Goal: Task Accomplishment & Management: Use online tool/utility

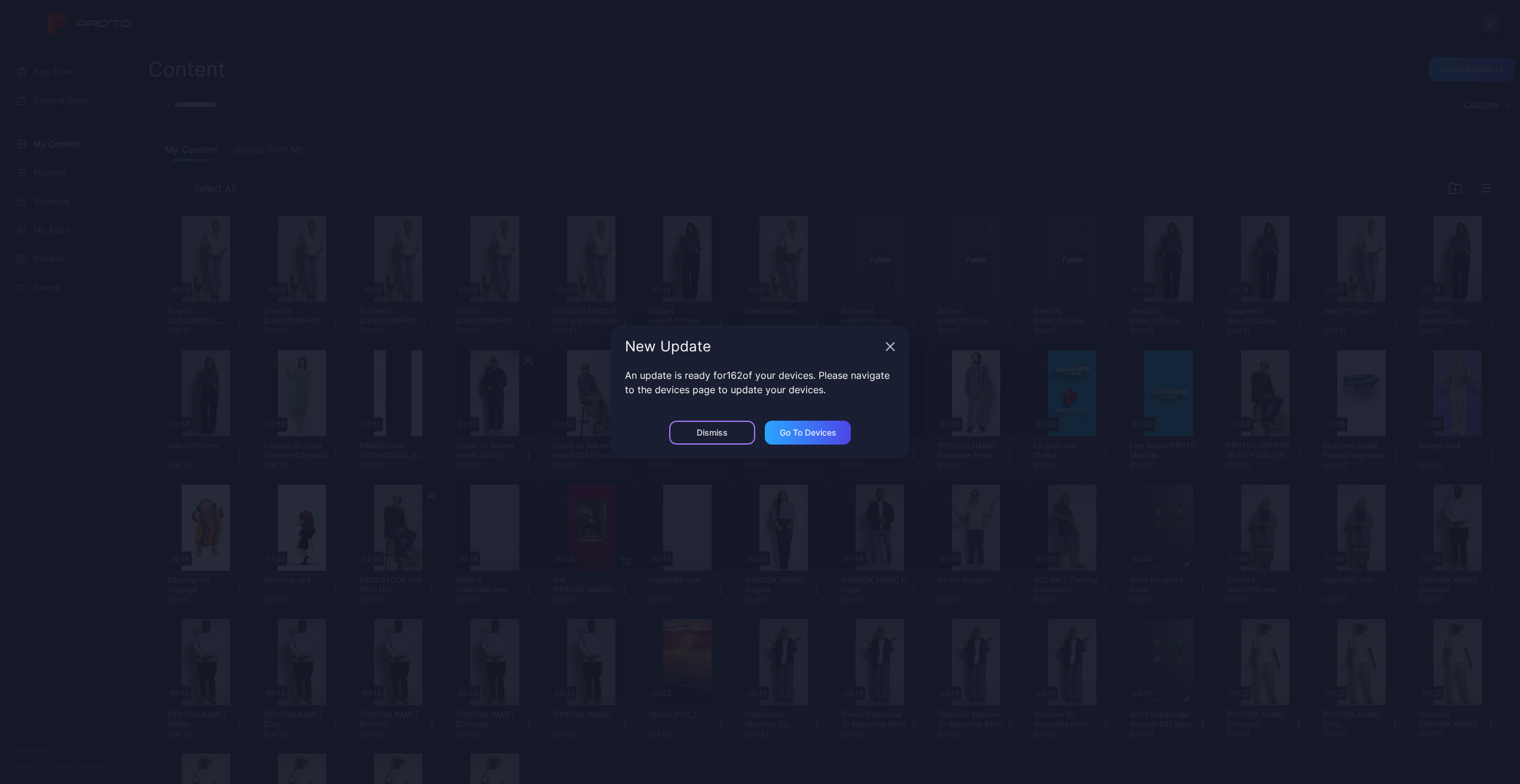
click at [723, 428] on div "Dismiss" at bounding box center [712, 432] width 31 height 10
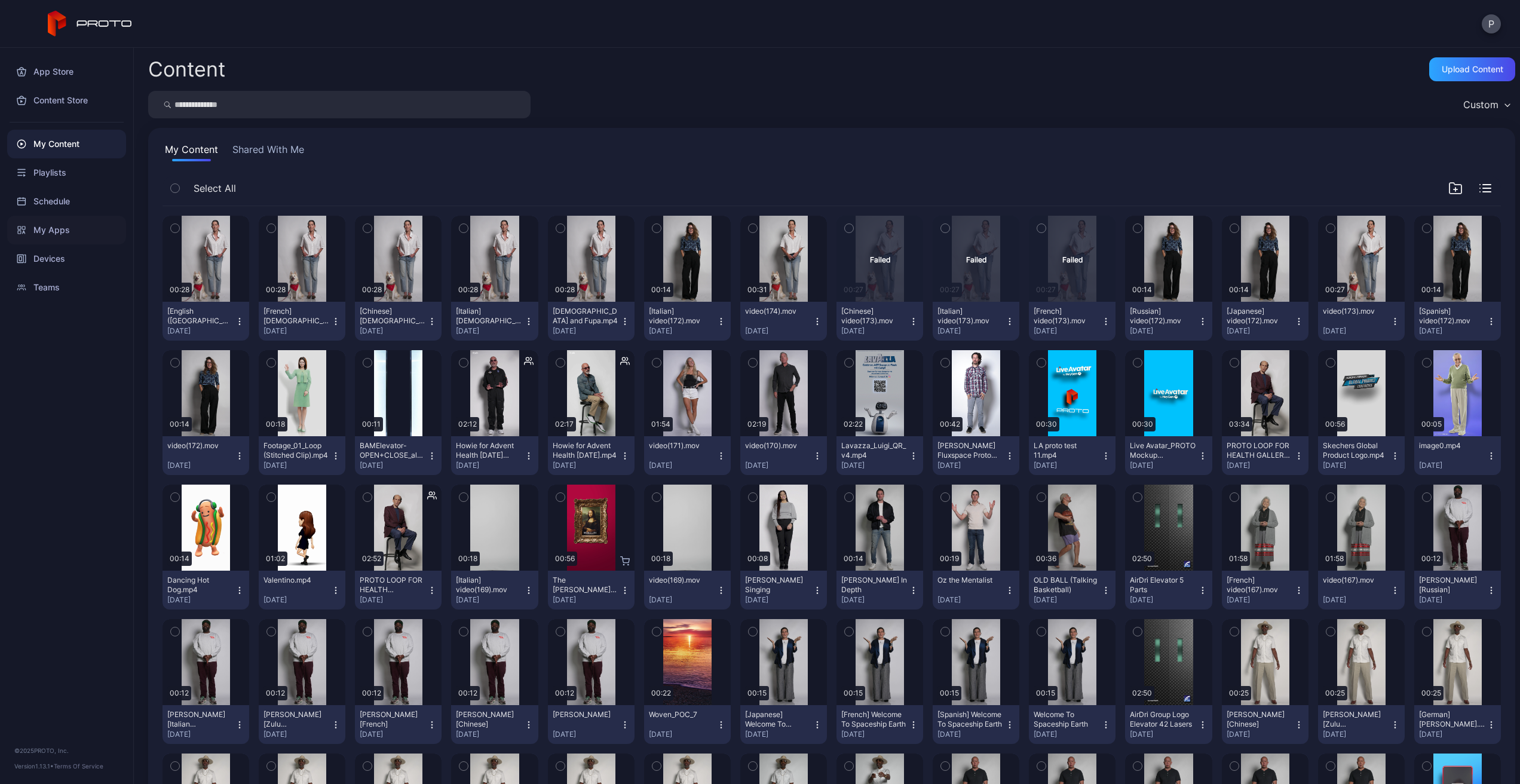
click at [71, 231] on div "My Apps" at bounding box center [67, 230] width 119 height 29
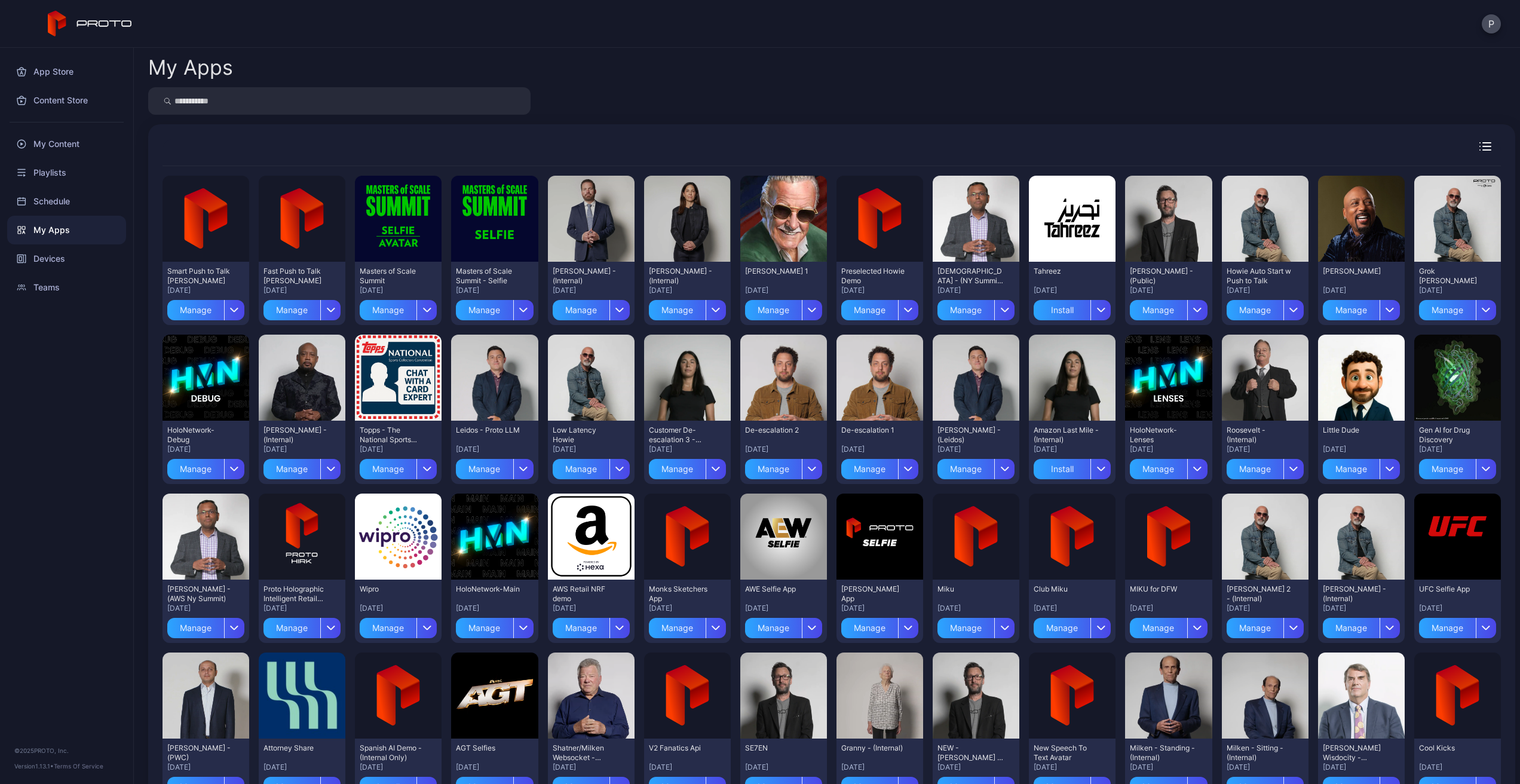
click at [246, 107] on input "search" at bounding box center [339, 101] width 382 height 27
type input "********"
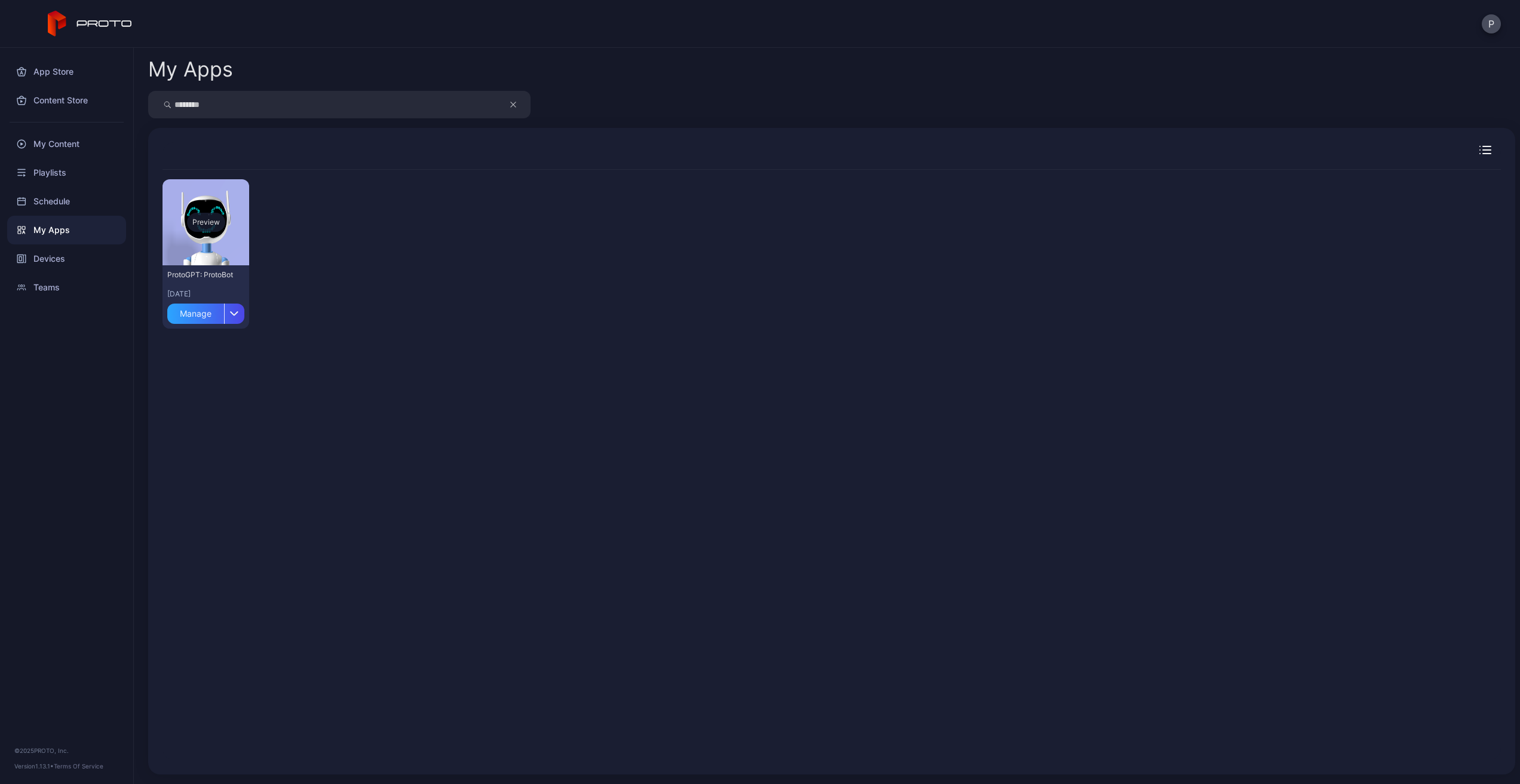
click at [219, 220] on div "Preview" at bounding box center [206, 223] width 38 height 19
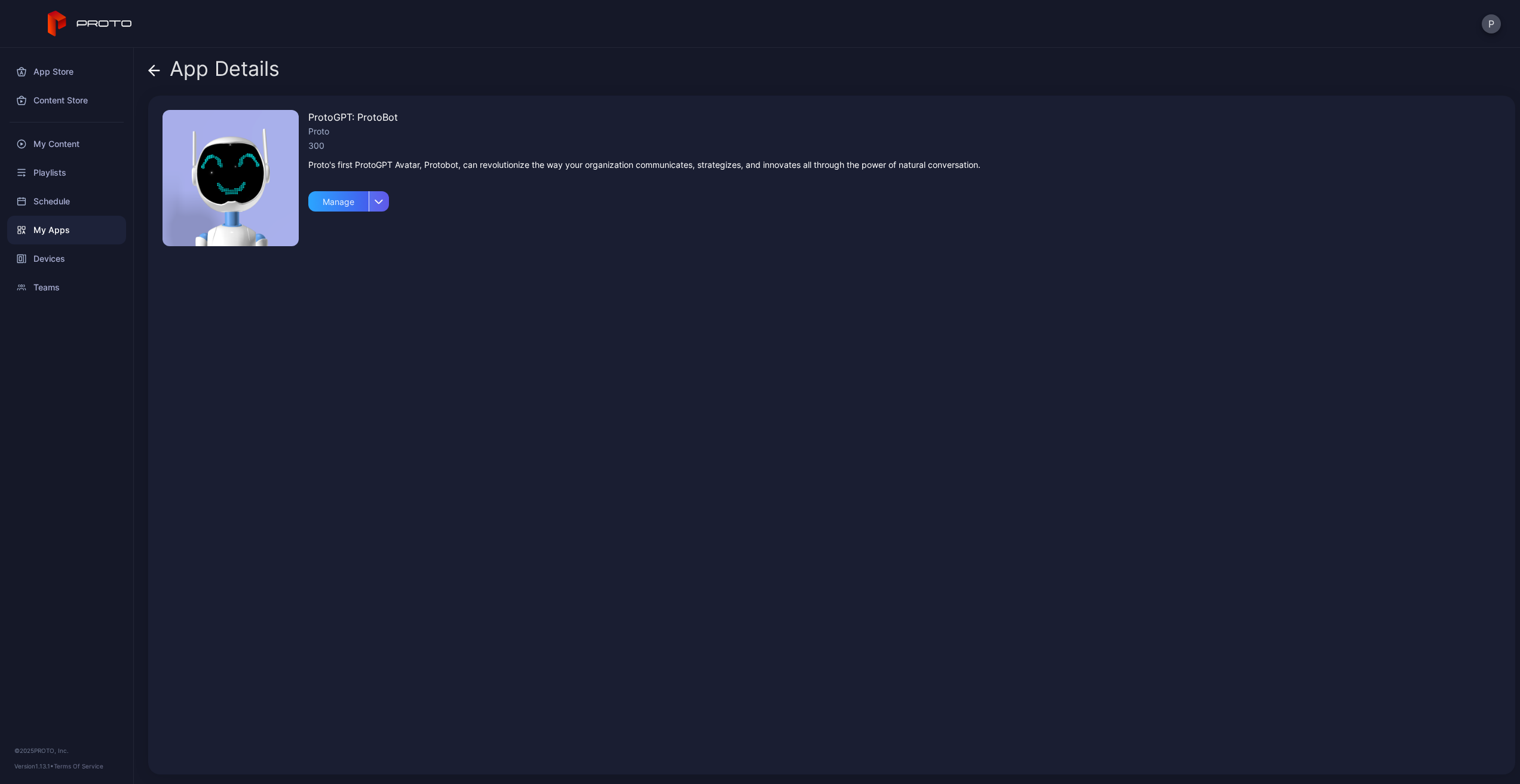
click at [383, 201] on div "button" at bounding box center [378, 201] width 20 height 20
click at [154, 67] on icon at bounding box center [154, 70] width 12 height 12
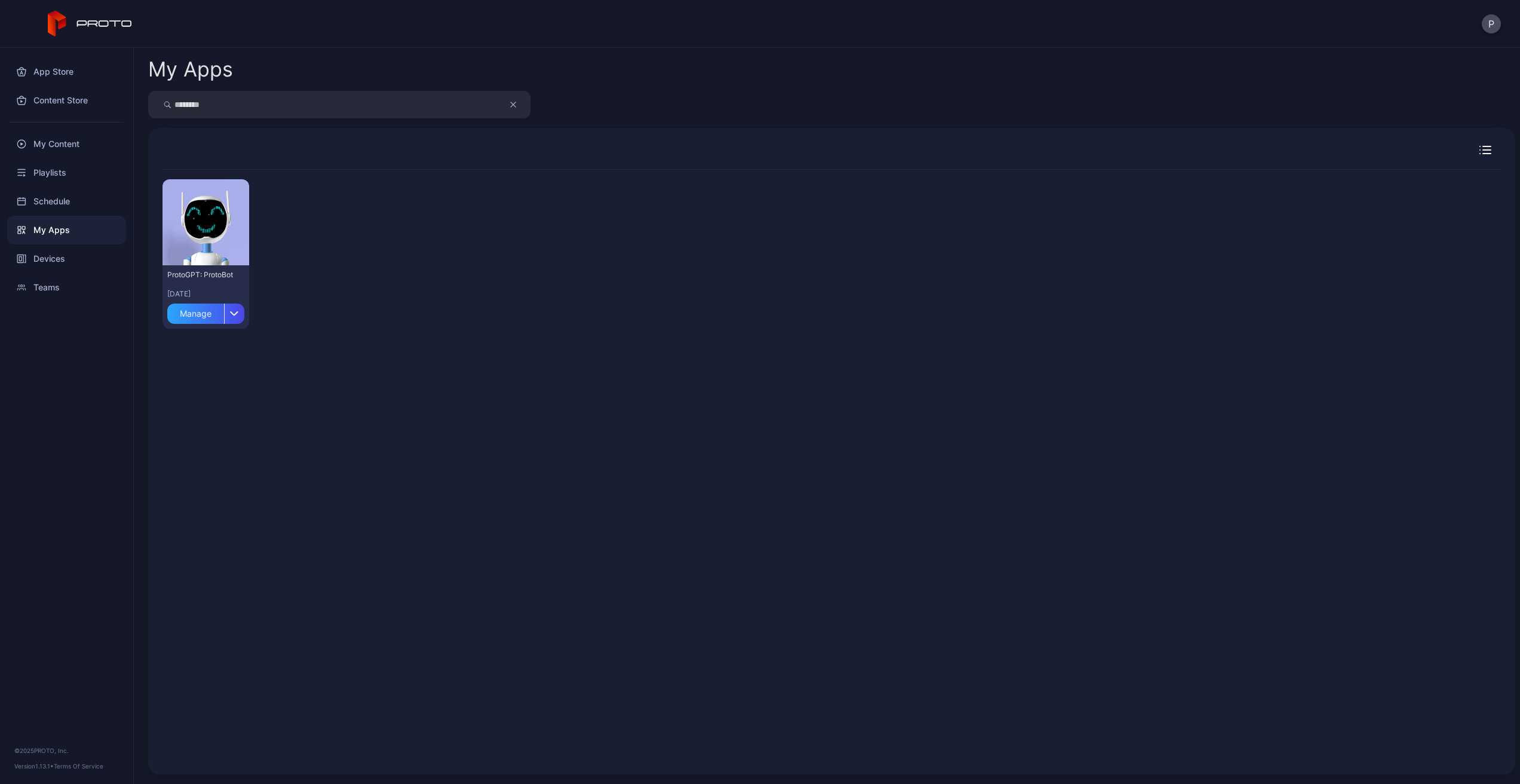
click at [508, 99] on button "button" at bounding box center [519, 104] width 23 height 27
